Goal: Task Accomplishment & Management: Manage account settings

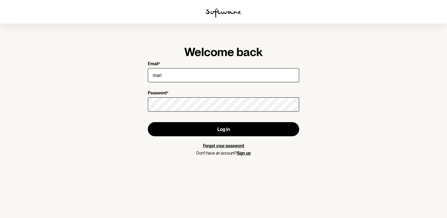
type input "[EMAIL_ADDRESS][DOMAIN_NAME]"
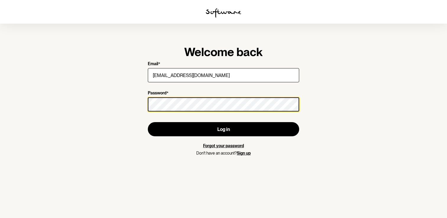
click at [148, 122] on button "Log in" at bounding box center [223, 129] width 151 height 14
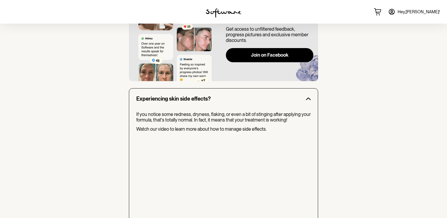
scroll to position [585, 0]
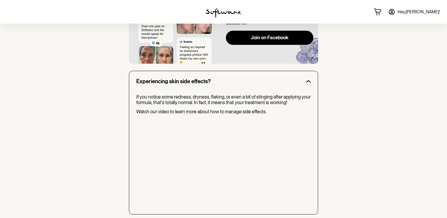
click at [420, 13] on span "Hey, [PERSON_NAME] !" at bounding box center [419, 11] width 42 height 5
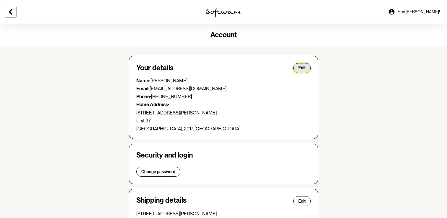
click at [304, 70] on span "Edit" at bounding box center [301, 68] width 7 height 5
select select "[GEOGRAPHIC_DATA]"
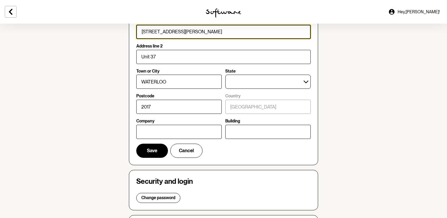
click at [194, 32] on input "[STREET_ADDRESS][PERSON_NAME]" at bounding box center [223, 32] width 174 height 14
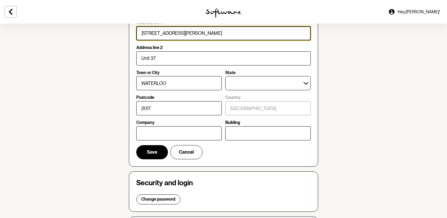
scroll to position [128, 0]
click at [194, 32] on input "[STREET_ADDRESS][PERSON_NAME]" at bounding box center [223, 33] width 174 height 14
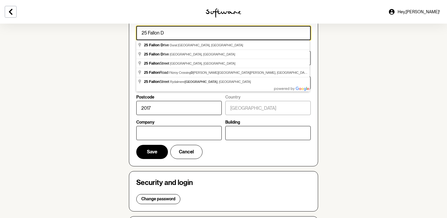
scroll to position [128, 0]
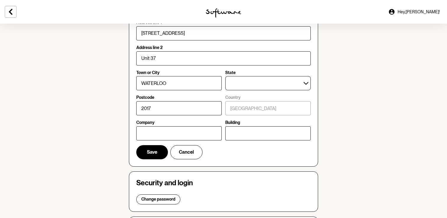
type input "[STREET_ADDRESS]"
type input "Dural"
type input "2158"
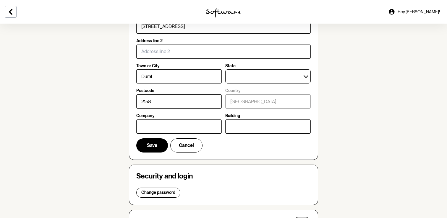
scroll to position [137, 0]
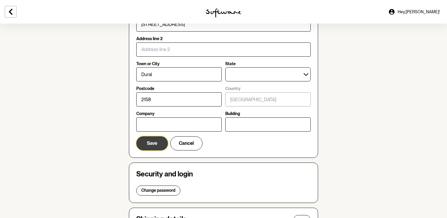
click at [157, 148] on button "Save" at bounding box center [152, 144] width 32 height 14
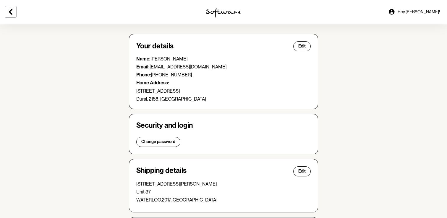
scroll to position [22, 0]
click at [6, 14] on button at bounding box center [11, 12] width 12 height 12
